Goal: Task Accomplishment & Management: Use online tool/utility

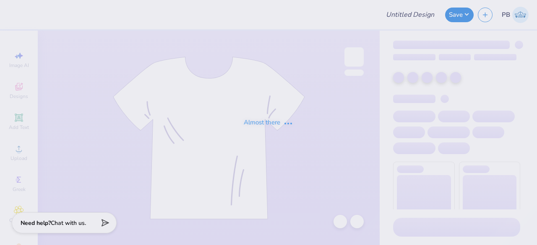
type input "Tees"
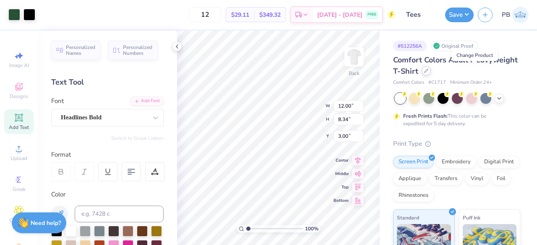
click at [428, 71] on icon at bounding box center [426, 71] width 4 height 4
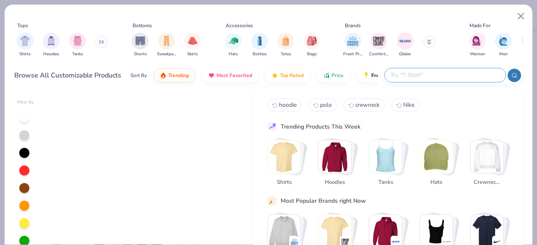
click at [472, 78] on input "text" at bounding box center [445, 75] width 110 height 10
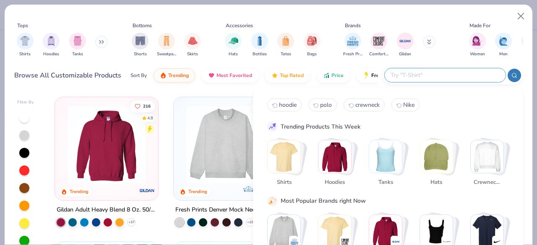
click at [480, 152] on img "Stack Card Button Crewnecks" at bounding box center [487, 157] width 33 height 33
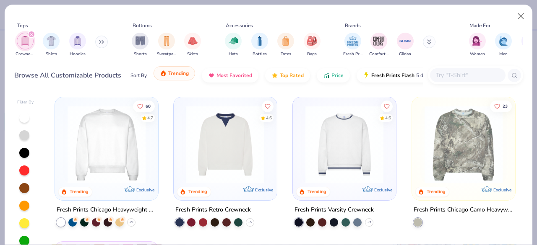
click at [169, 74] on span "Trending" at bounding box center [178, 73] width 21 height 7
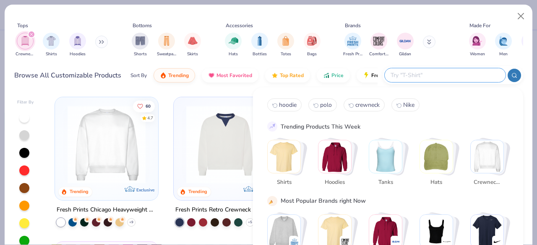
click at [478, 78] on input "text" at bounding box center [445, 75] width 110 height 10
type input "g185"
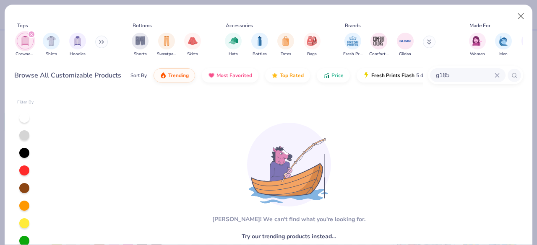
click at [31, 34] on icon "filter for Crewnecks" at bounding box center [31, 34] width 3 height 3
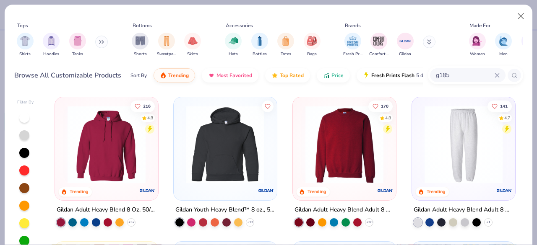
click at [332, 147] on img at bounding box center [344, 145] width 86 height 78
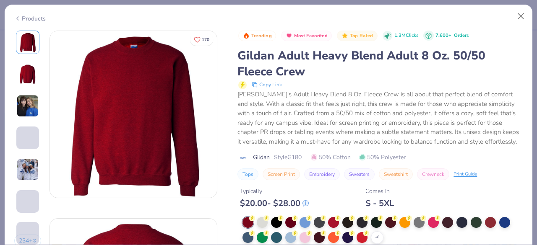
scroll to position [89, 0]
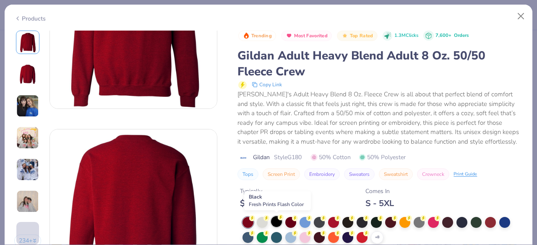
click at [278, 223] on div at bounding box center [276, 221] width 11 height 11
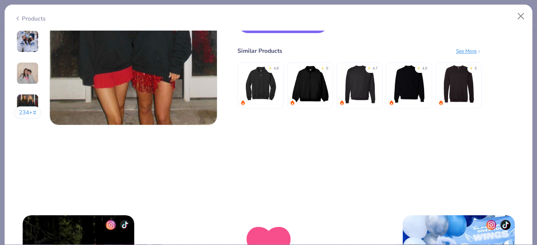
scroll to position [1076, 0]
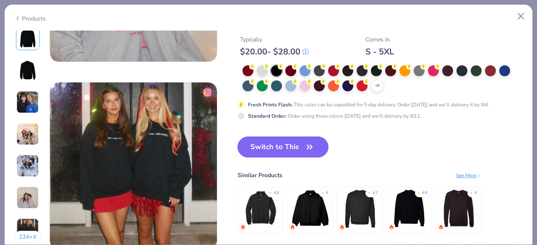
click at [285, 146] on button "Switch to This" at bounding box center [282, 147] width 91 height 21
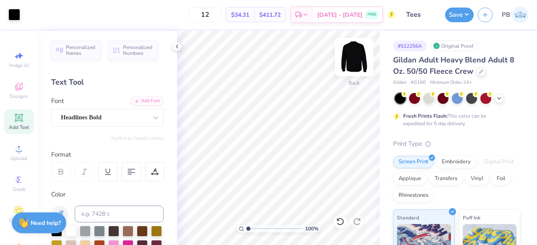
click at [356, 55] on img at bounding box center [354, 57] width 34 height 34
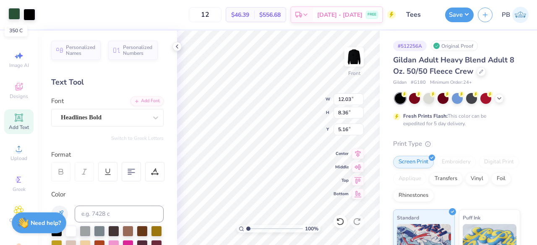
click at [17, 16] on div at bounding box center [14, 14] width 12 height 12
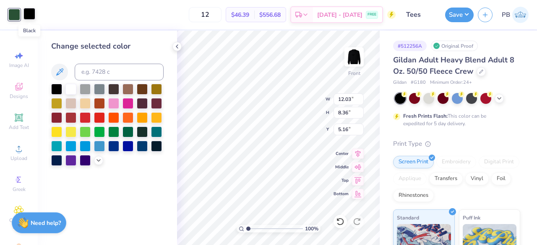
click at [28, 15] on div at bounding box center [29, 14] width 12 height 12
click at [69, 86] on div at bounding box center [70, 88] width 11 height 11
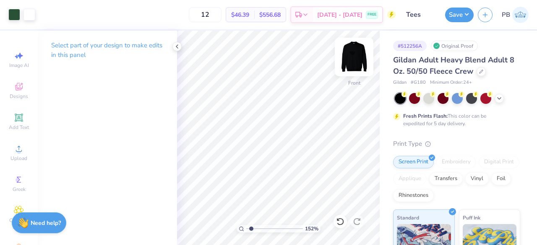
click at [355, 58] on img at bounding box center [354, 57] width 34 height 34
click at [341, 223] on icon at bounding box center [340, 222] width 8 height 8
click at [360, 57] on img at bounding box center [354, 57] width 34 height 34
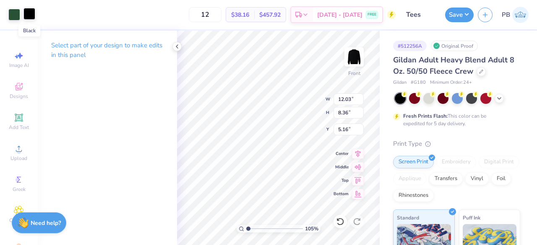
click at [32, 17] on div at bounding box center [29, 14] width 12 height 12
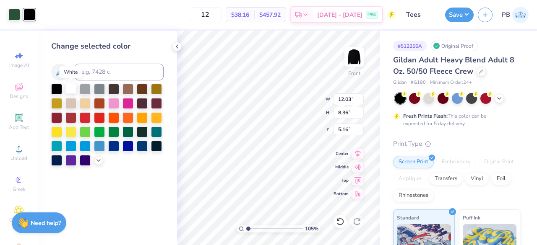
click at [68, 89] on div at bounding box center [70, 88] width 11 height 11
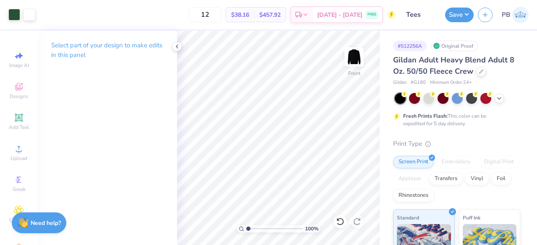
type input "1"
click at [467, 10] on button "Save" at bounding box center [459, 13] width 29 height 15
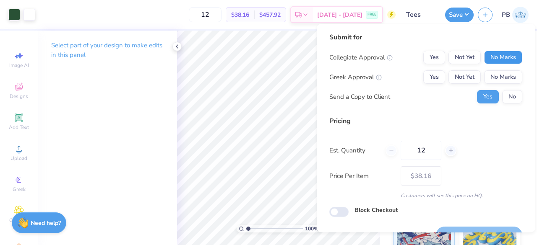
click at [487, 57] on button "No Marks" at bounding box center [503, 57] width 38 height 13
drag, startPoint x: 502, startPoint y: 78, endPoint x: 514, endPoint y: 98, distance: 22.8
click at [514, 98] on div "Collegiate Approval Yes Not Yet No Marks Greek Approval Yes Not Yet No Marks Se…" at bounding box center [425, 77] width 193 height 53
click at [514, 98] on button "No" at bounding box center [512, 96] width 20 height 13
click at [503, 74] on button "No Marks" at bounding box center [503, 76] width 38 height 13
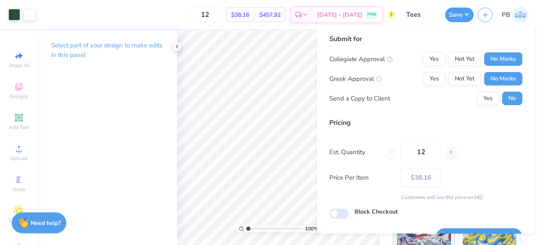
scroll to position [19, 0]
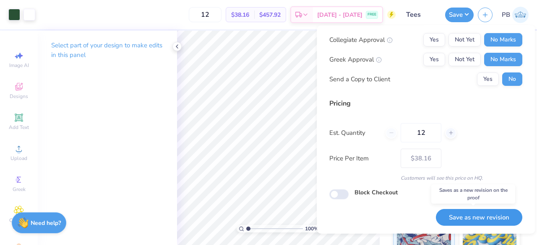
click at [472, 217] on button "Save as new revision" at bounding box center [479, 217] width 86 height 17
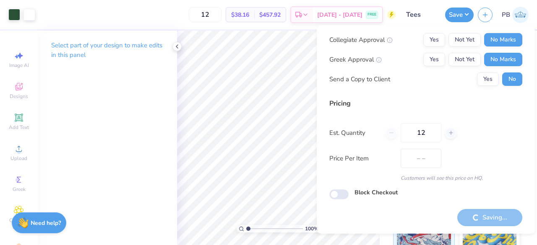
type input "$38.16"
click at [432, 133] on input "12" at bounding box center [421, 132] width 41 height 19
type input "1"
type input "18"
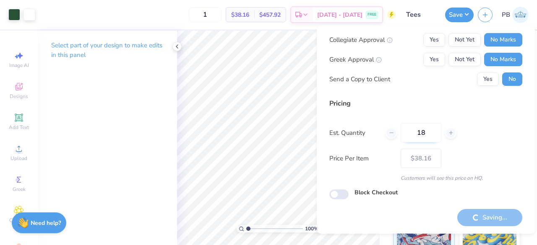
type input "18"
type input "$33.32"
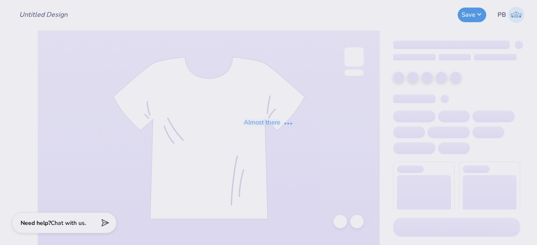
type input "Tees"
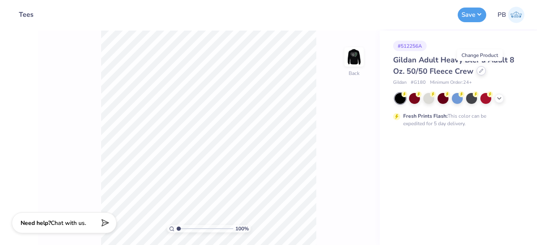
click at [482, 73] on div at bounding box center [481, 70] width 9 height 9
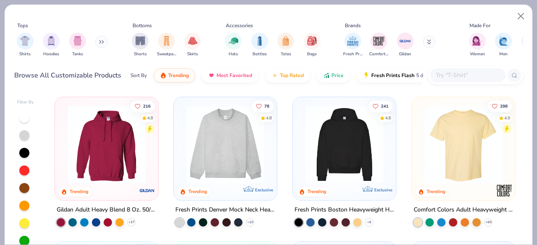
click at [461, 78] on input "text" at bounding box center [467, 75] width 65 height 10
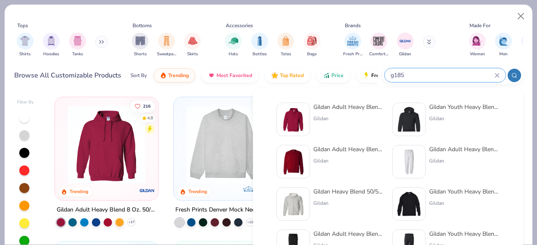
type input "g185"
click at [306, 118] on img at bounding box center [293, 120] width 26 height 26
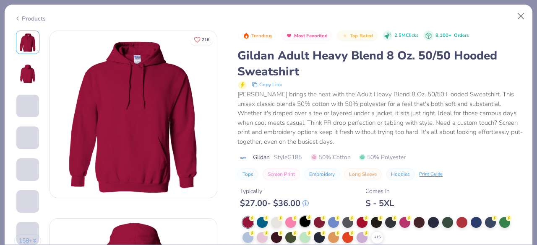
click at [307, 223] on div at bounding box center [305, 221] width 11 height 11
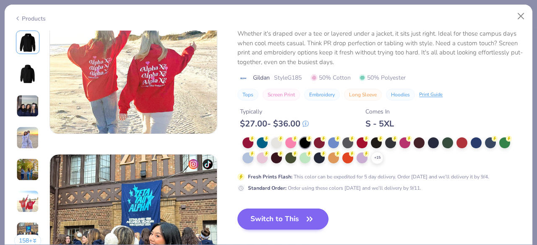
scroll to position [1042, 0]
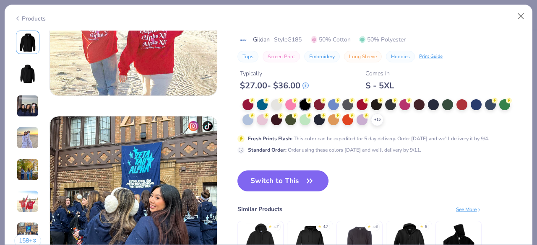
click at [291, 182] on button "Switch to This" at bounding box center [282, 181] width 91 height 21
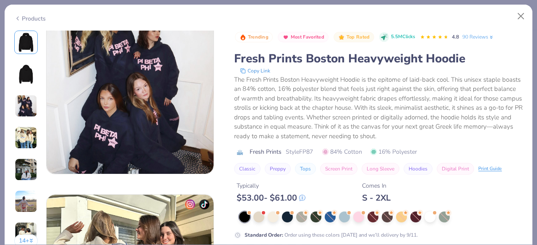
scroll to position [410, 0]
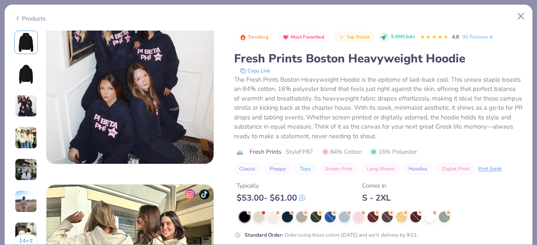
click at [26, 18] on div "Products" at bounding box center [29, 18] width 31 height 9
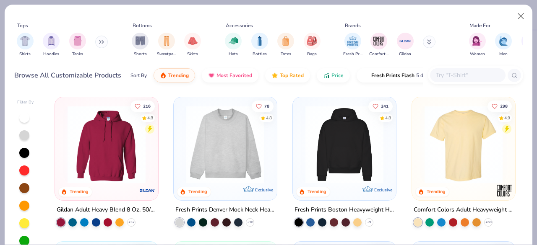
click at [114, 131] on img at bounding box center [106, 145] width 86 height 78
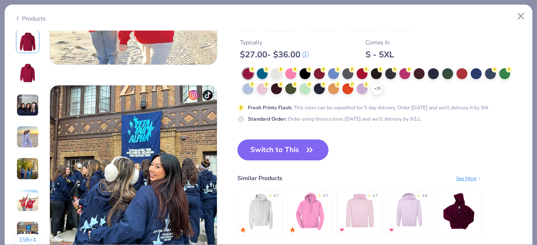
scroll to position [1071, 0]
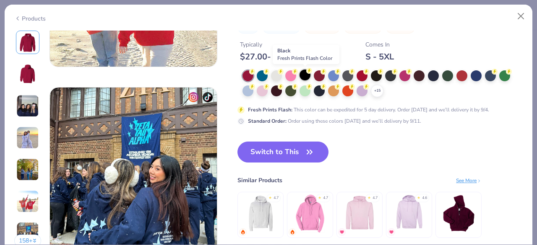
click at [300, 73] on div at bounding box center [305, 75] width 11 height 11
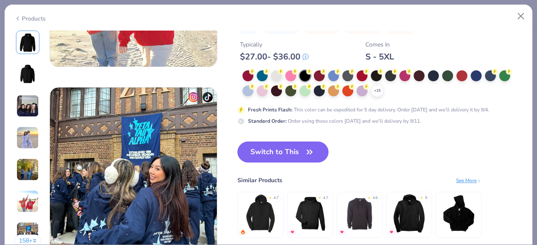
click at [302, 151] on button "Switch to This" at bounding box center [282, 152] width 91 height 21
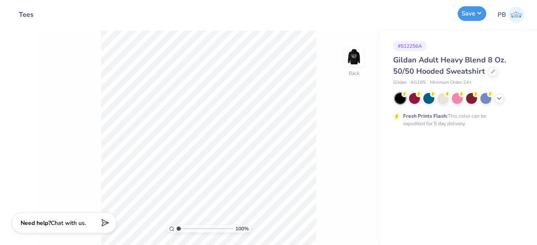
click at [480, 8] on button "Save" at bounding box center [472, 13] width 29 height 15
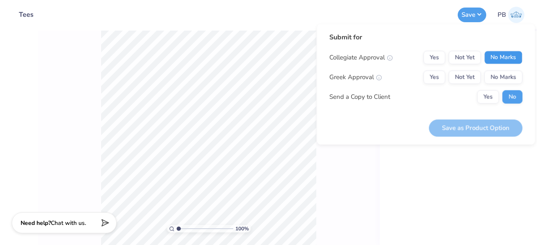
click at [511, 54] on button "No Marks" at bounding box center [503, 57] width 38 height 13
click at [508, 79] on button "No Marks" at bounding box center [503, 76] width 38 height 13
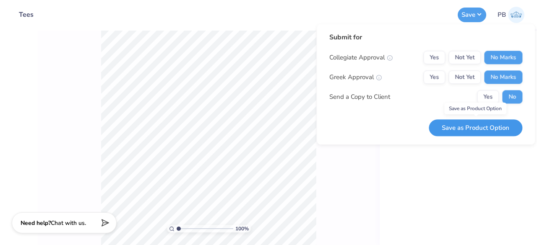
click at [482, 127] on button "Save as Product Option" at bounding box center [476, 128] width 94 height 17
